Goal: Task Accomplishment & Management: Manage account settings

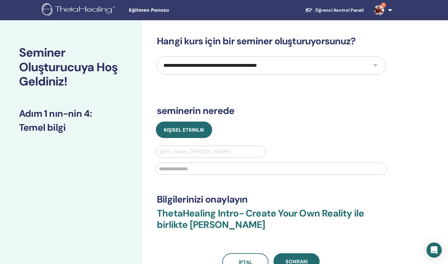
click at [380, 7] on img at bounding box center [379, 10] width 10 height 10
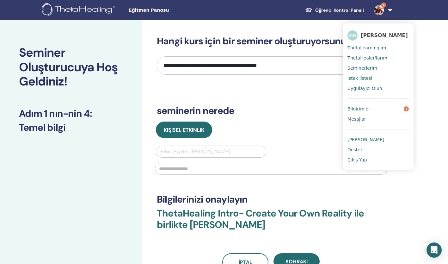
click at [388, 114] on link "Bildirimler 1" at bounding box center [378, 109] width 61 height 10
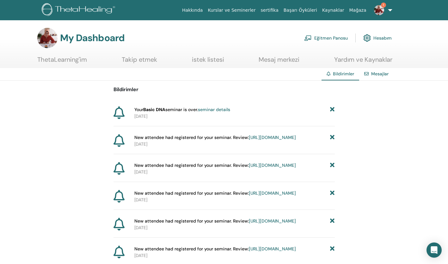
click at [213, 109] on link "seminar details" at bounding box center [214, 110] width 32 height 6
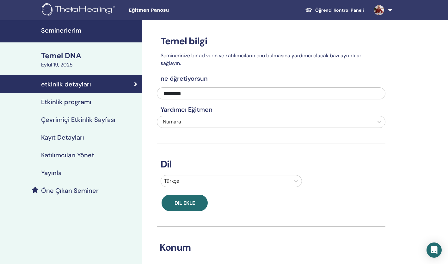
click at [74, 56] on div "Temel DNA" at bounding box center [89, 55] width 97 height 11
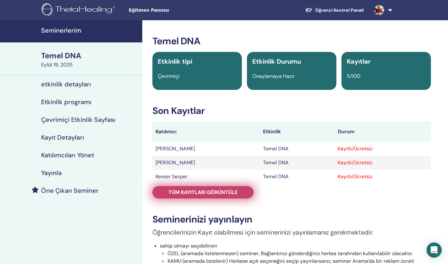
click at [206, 190] on span "Tüm kayıtları görüntüle" at bounding box center [203, 192] width 69 height 7
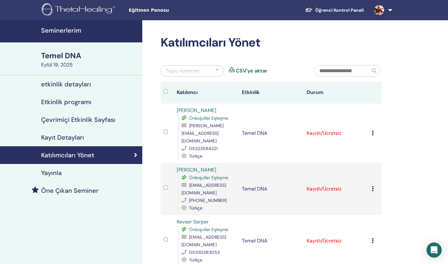
click at [373, 130] on icon at bounding box center [373, 132] width 2 height 5
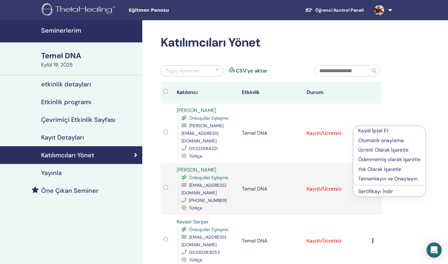
click at [375, 132] on p "Kaydı İptal Et" at bounding box center [390, 131] width 62 height 8
